Goal: Task Accomplishment & Management: Complete application form

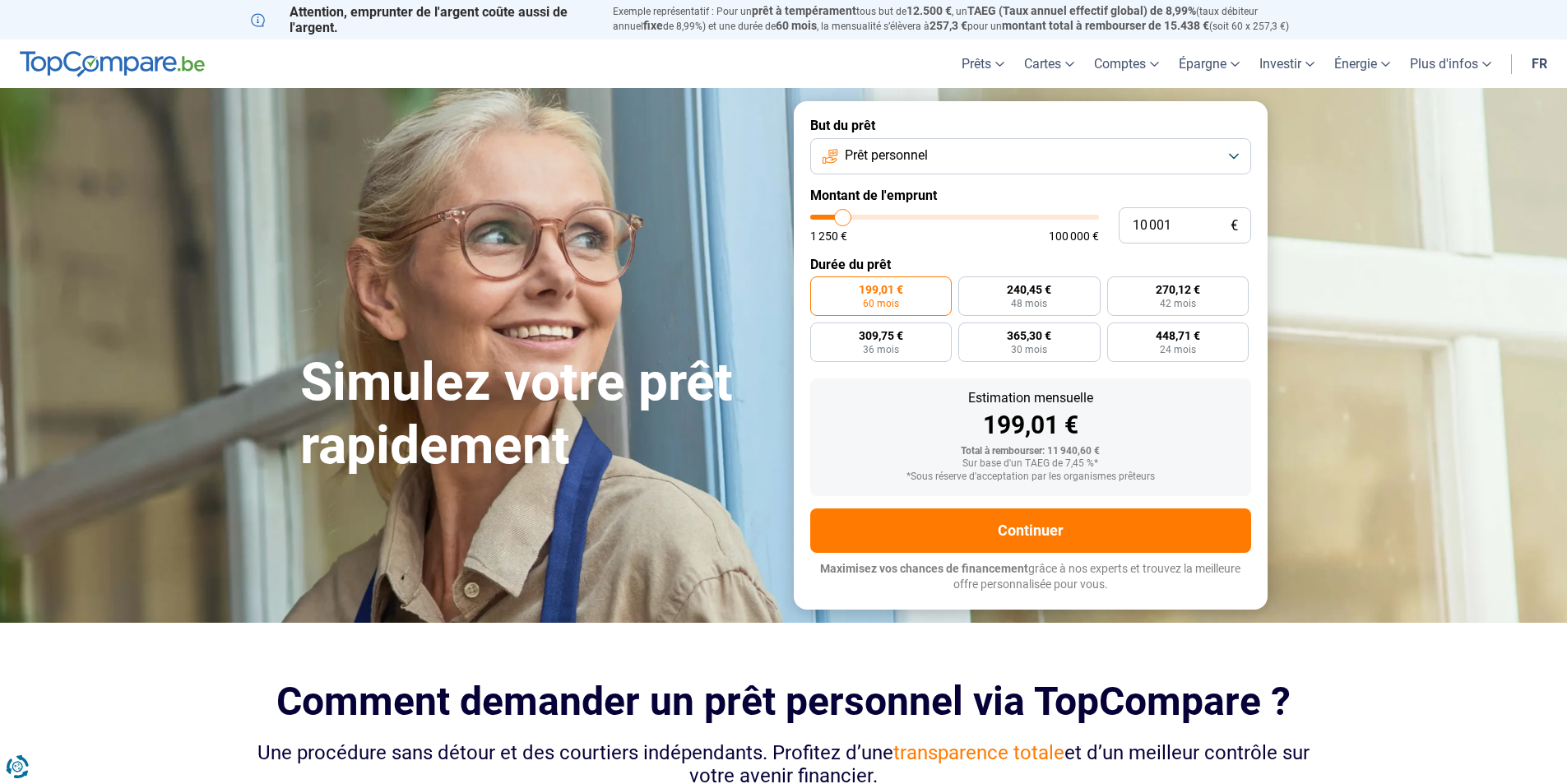
click at [939, 146] on button "Prêt personnel" at bounding box center [1030, 156] width 441 height 36
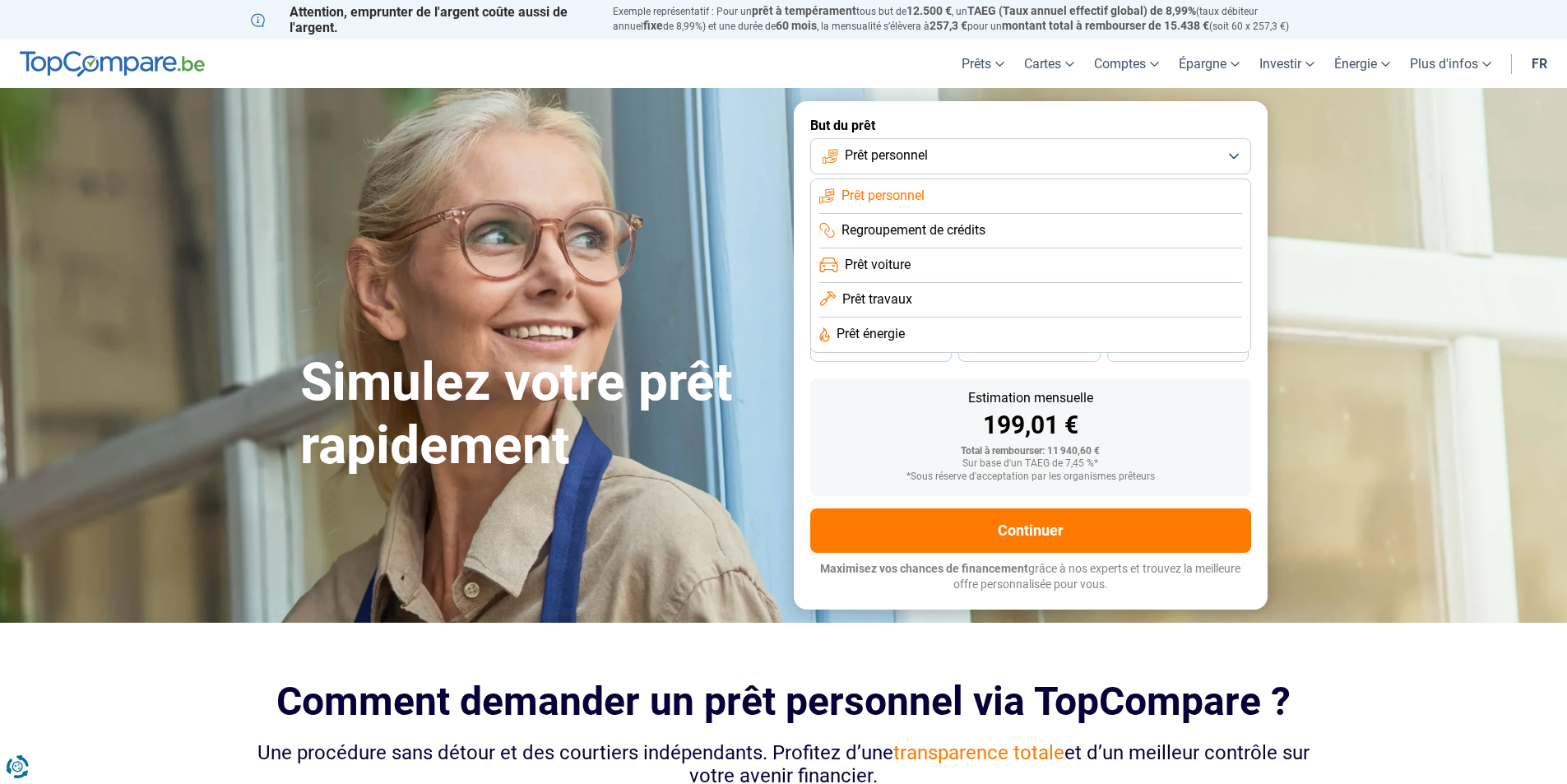
click at [333, 249] on div "Simulez votre prêt rapidement" at bounding box center [537, 355] width 494 height 245
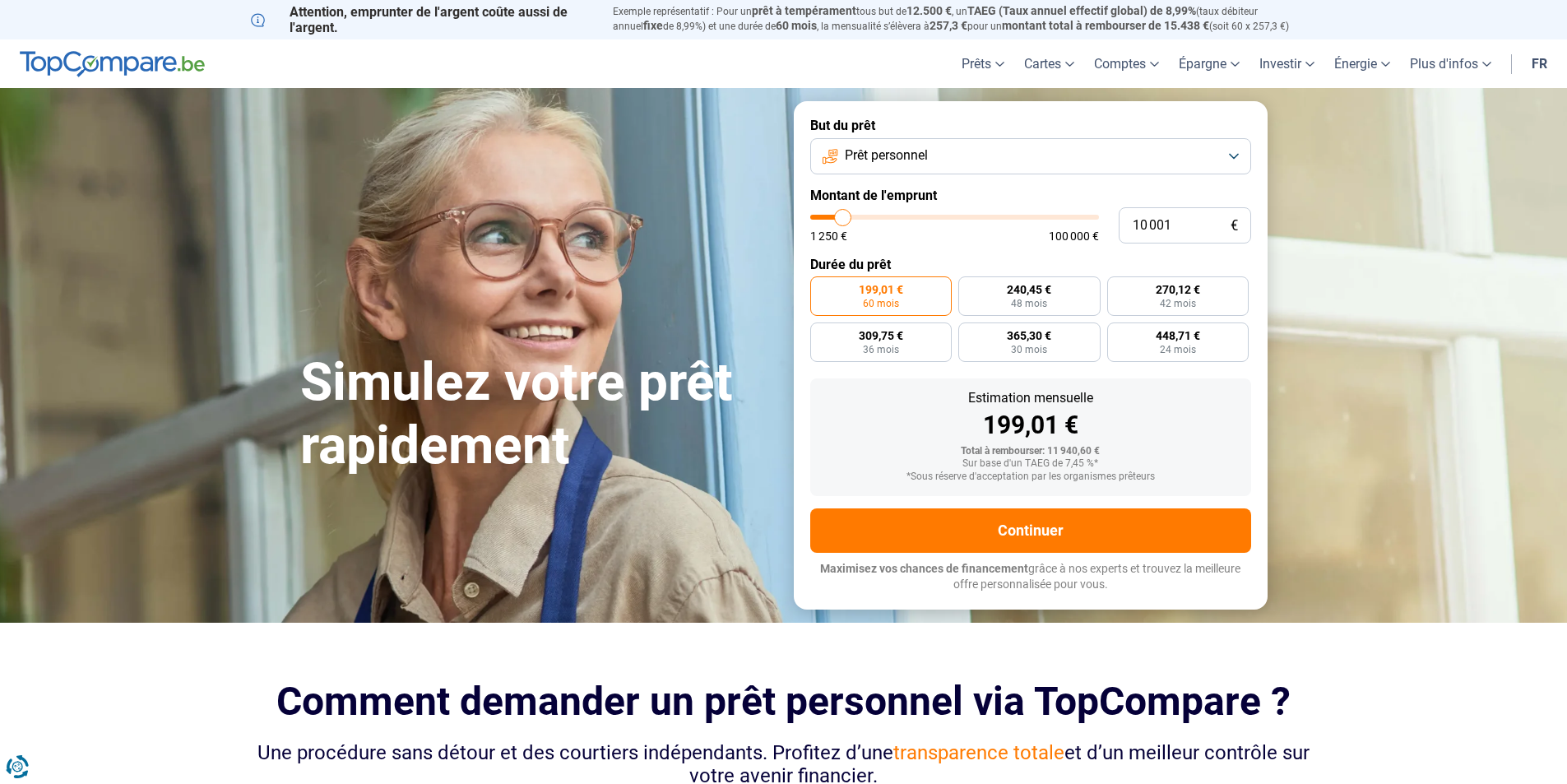
scroll to position [82, 0]
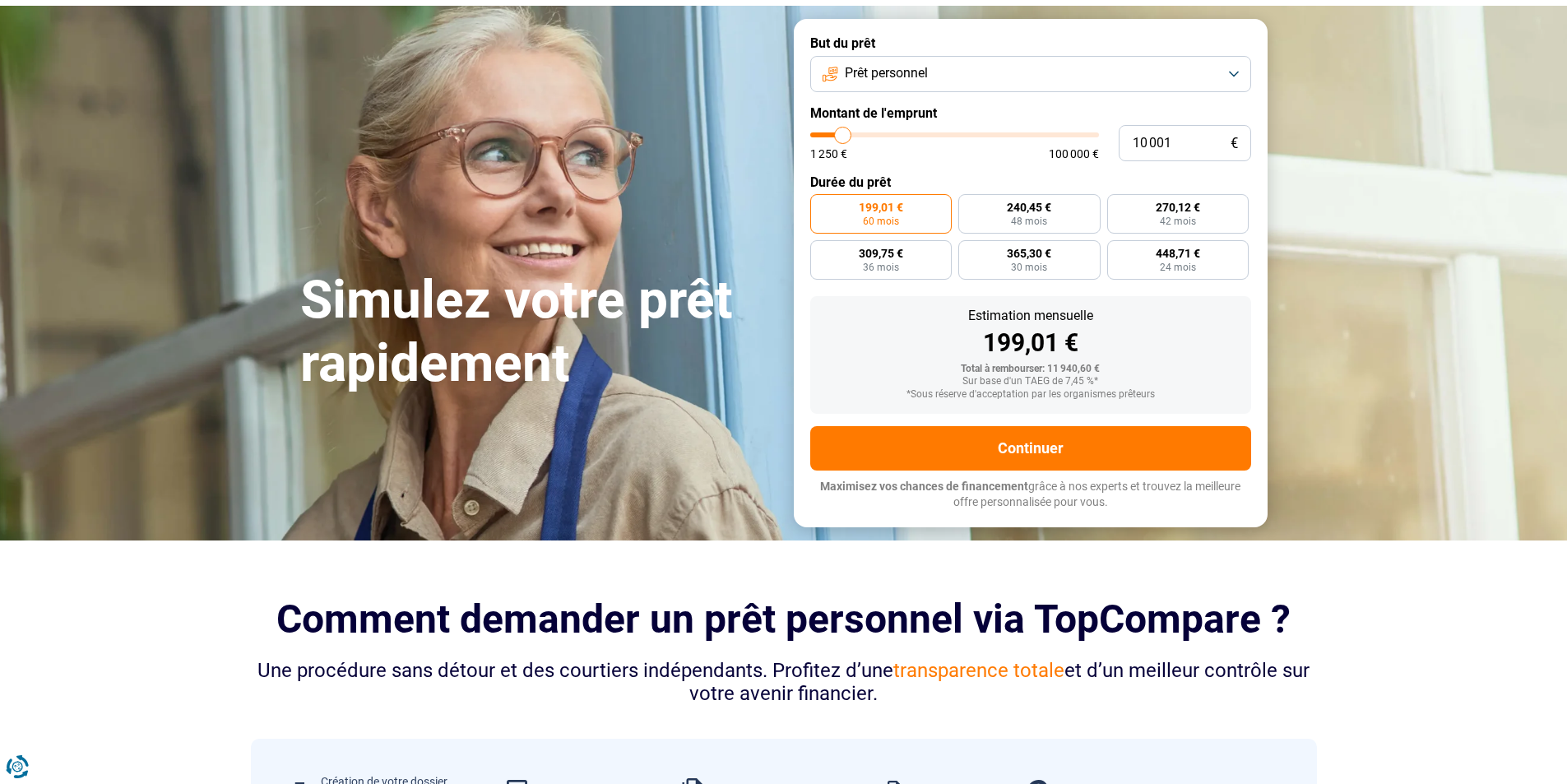
type input "13 250"
type input "13250"
type input "21 250"
type input "21250"
type input "38 250"
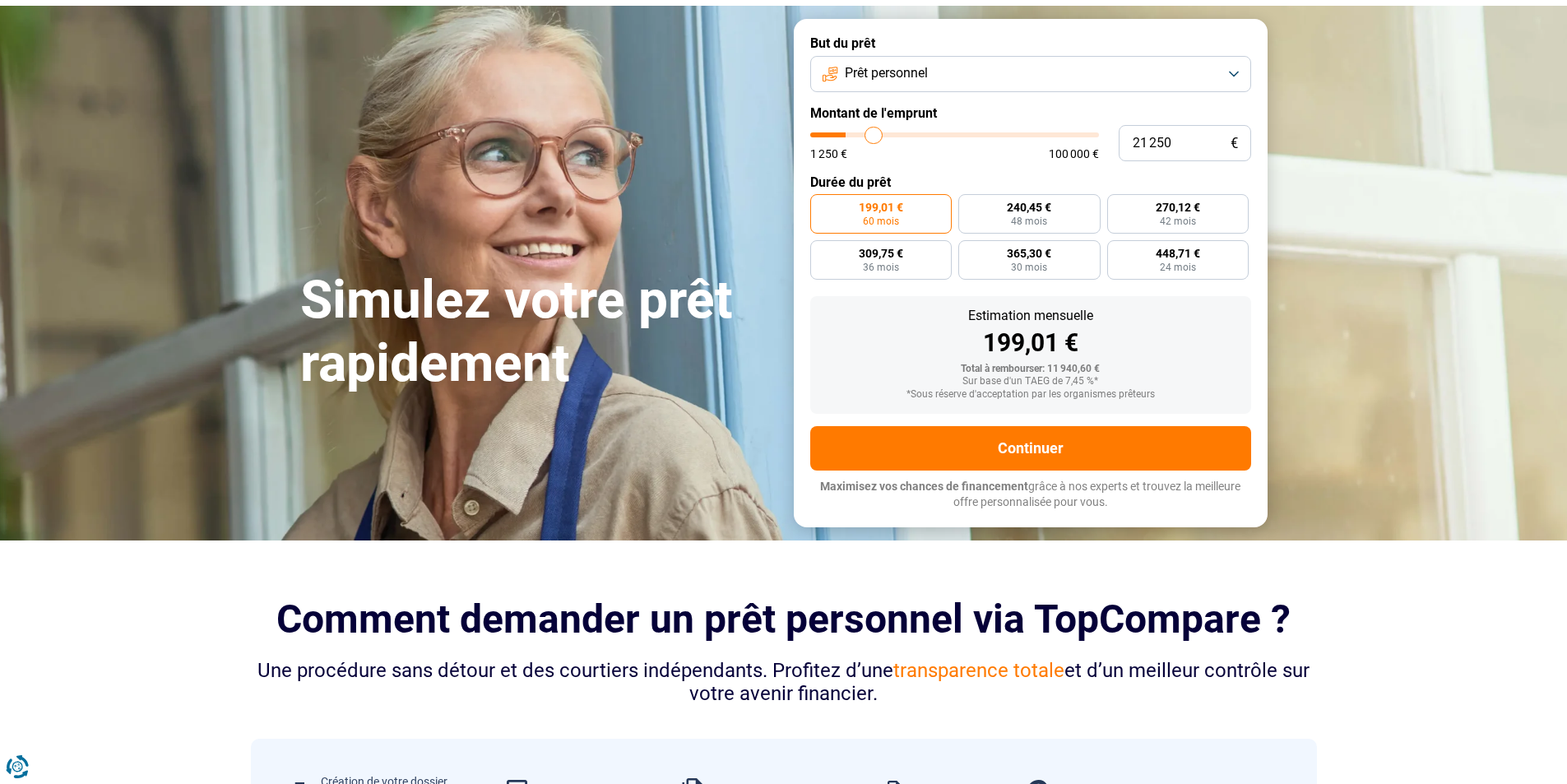
type input "38250"
type input "63 500"
type input "63500"
type input "92 500"
type input "92500"
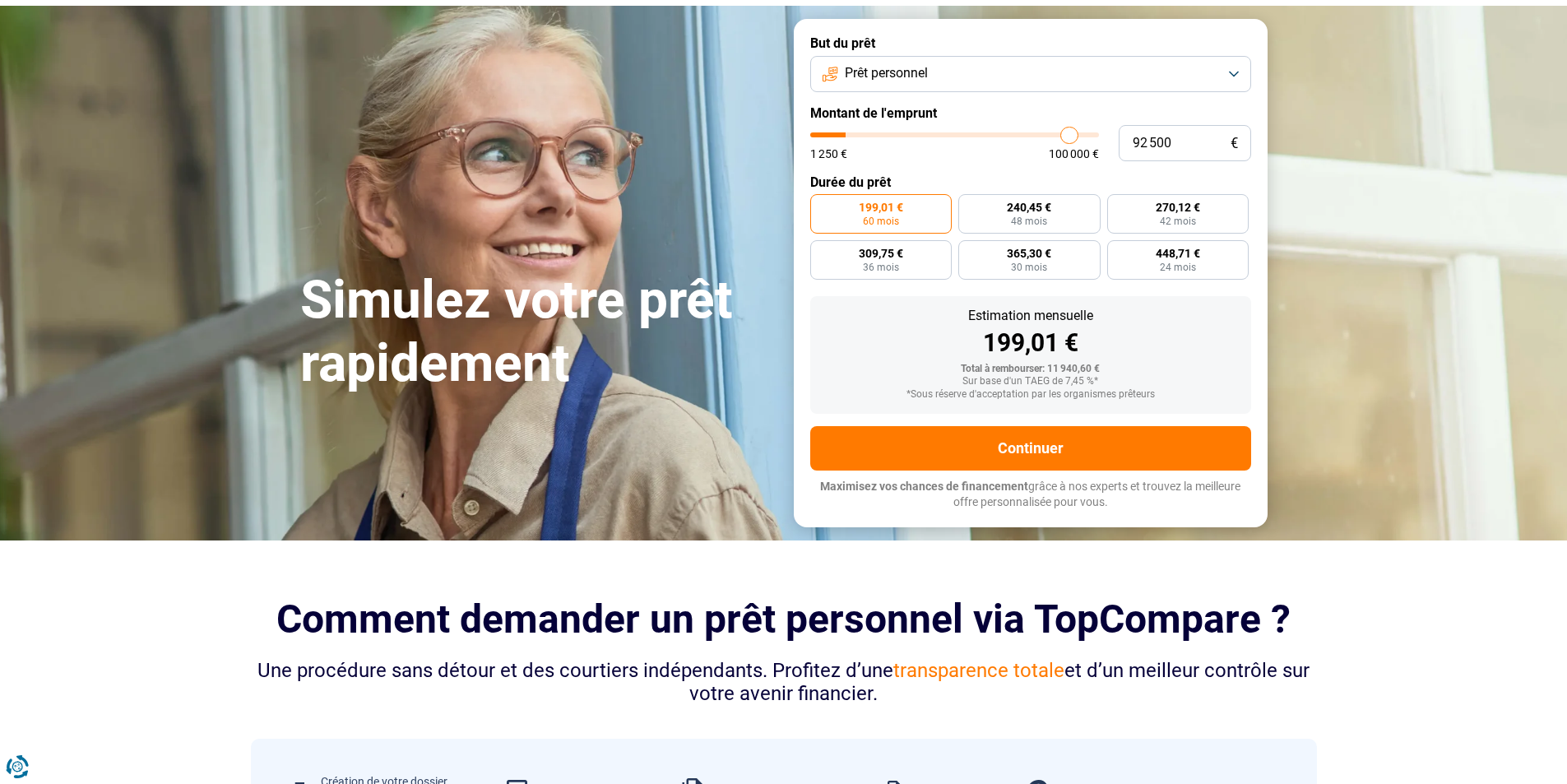
type input "100 000"
drag, startPoint x: 852, startPoint y: 132, endPoint x: 1344, endPoint y: 148, distance: 493.1
type input "100000"
click at [1099, 137] on input "range" at bounding box center [954, 134] width 289 height 5
radio input "false"
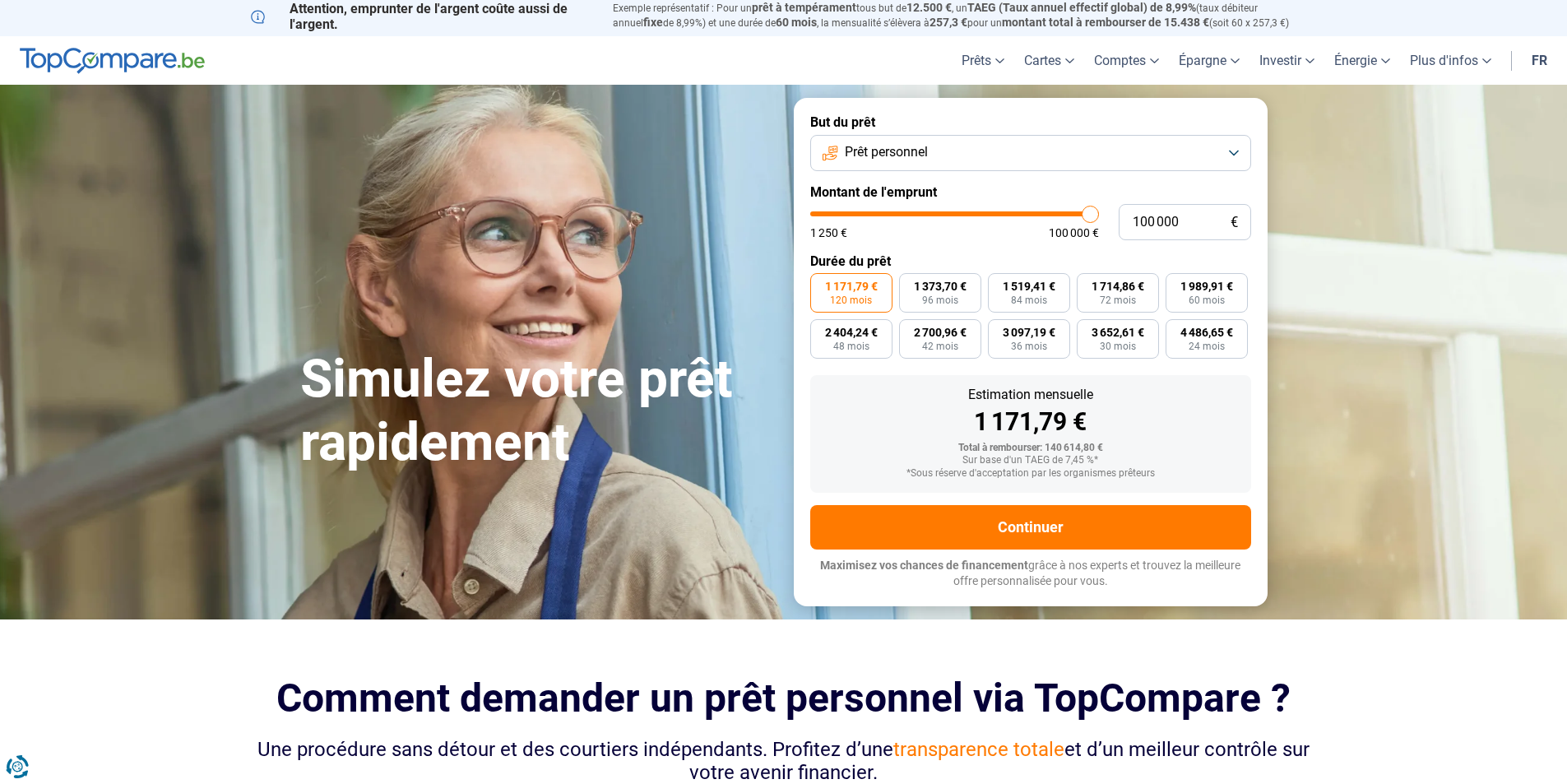
scroll to position [0, 0]
